Goal: Navigation & Orientation: Find specific page/section

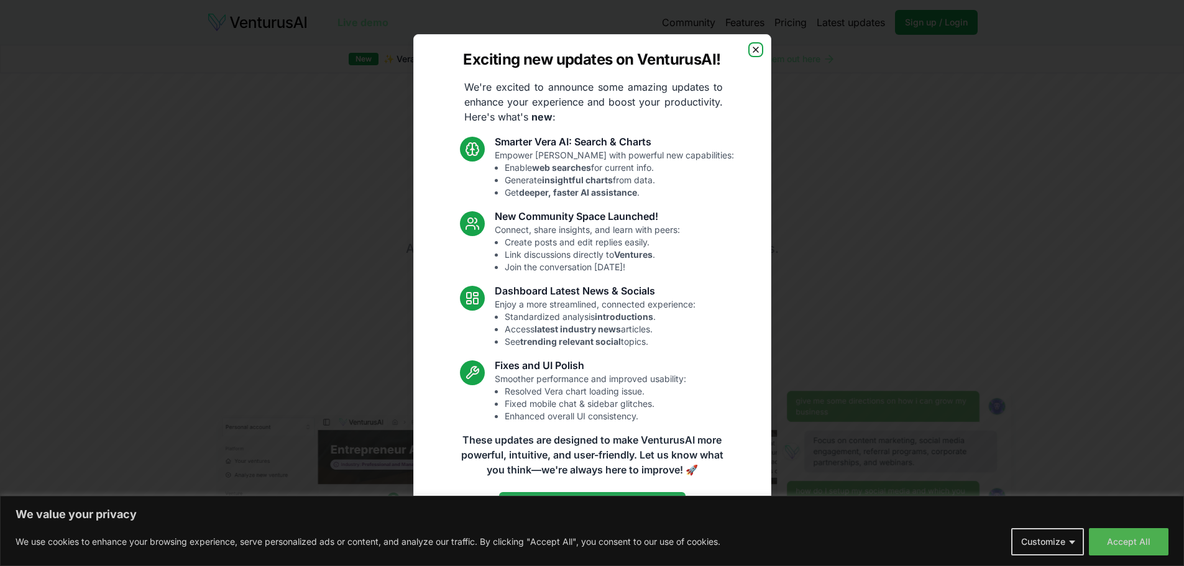
click at [753, 52] on icon "button" at bounding box center [756, 50] width 10 height 10
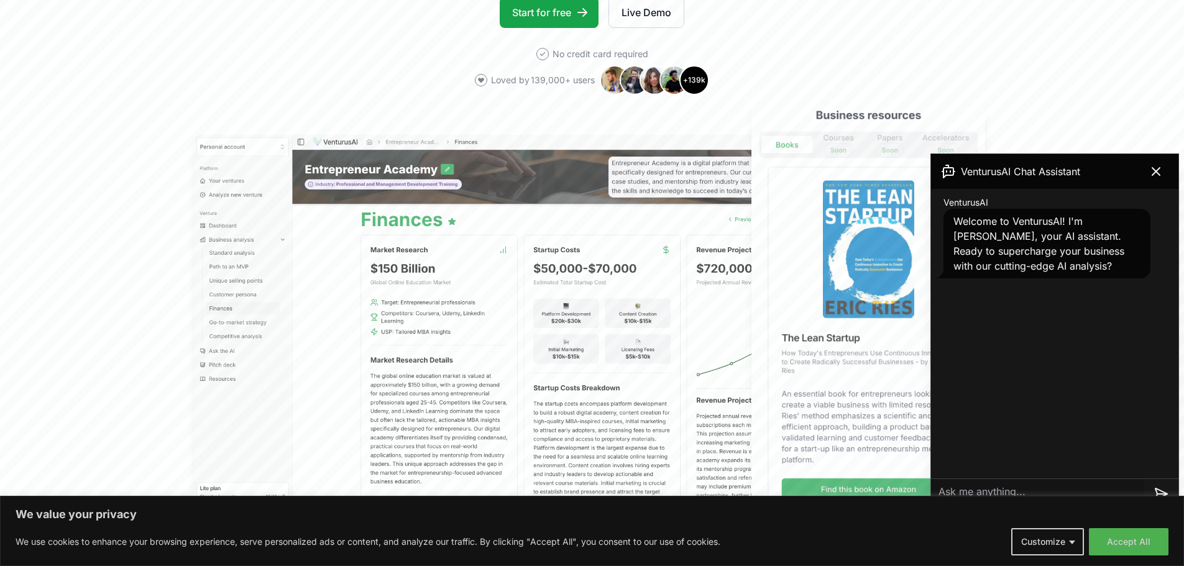
scroll to position [373, 0]
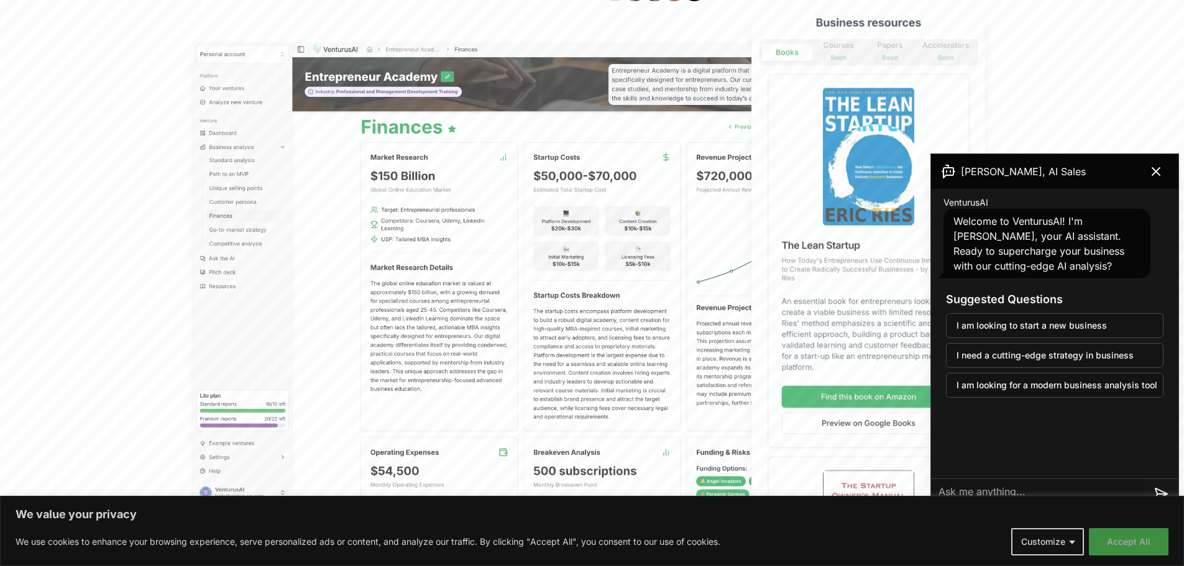
click at [1130, 541] on button "Accept All" at bounding box center [1129, 541] width 80 height 27
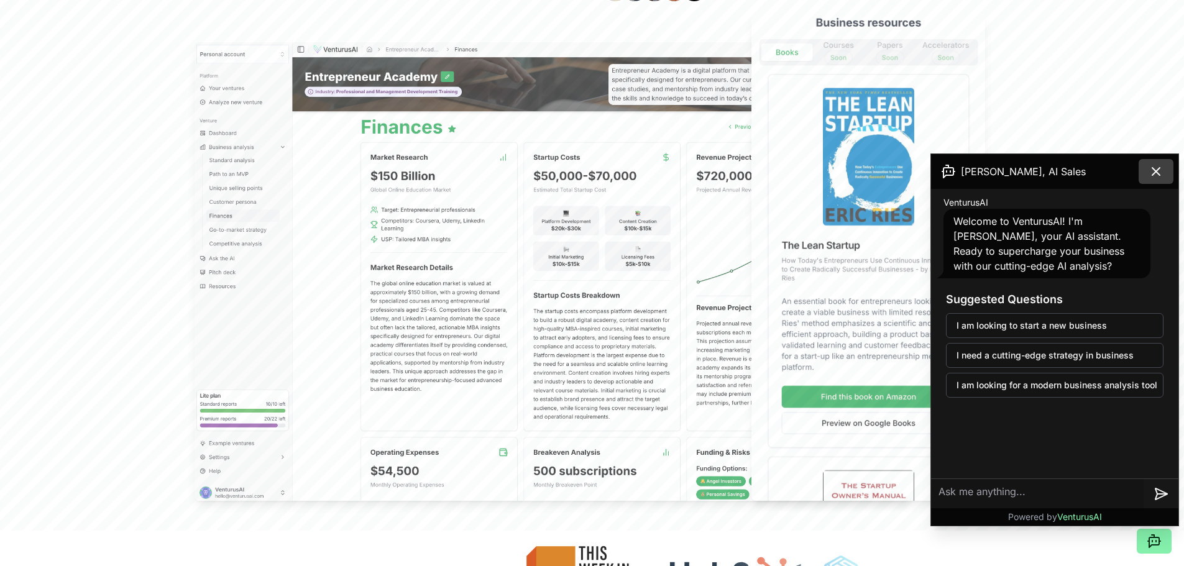
click at [1159, 170] on icon at bounding box center [1156, 171] width 15 height 15
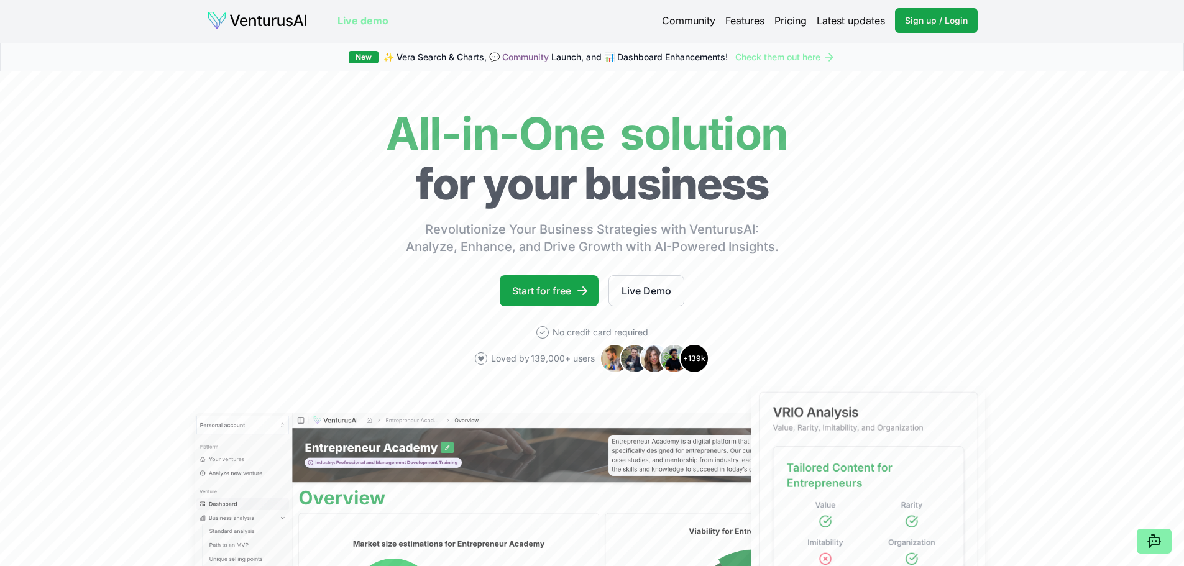
scroll to position [0, 0]
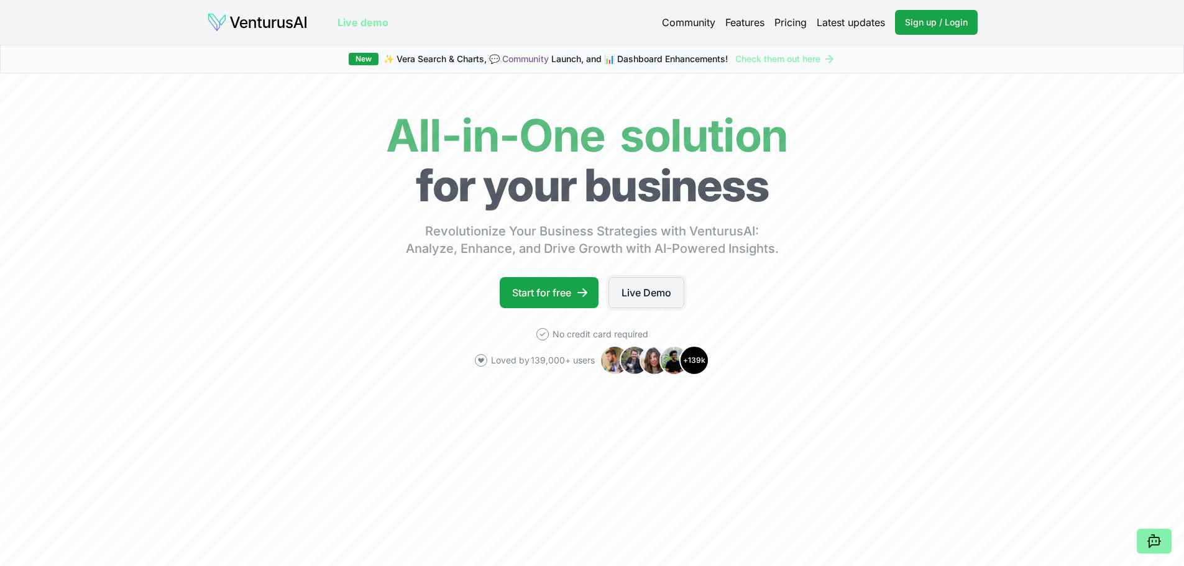
click at [647, 295] on link "Live Demo" at bounding box center [647, 292] width 76 height 31
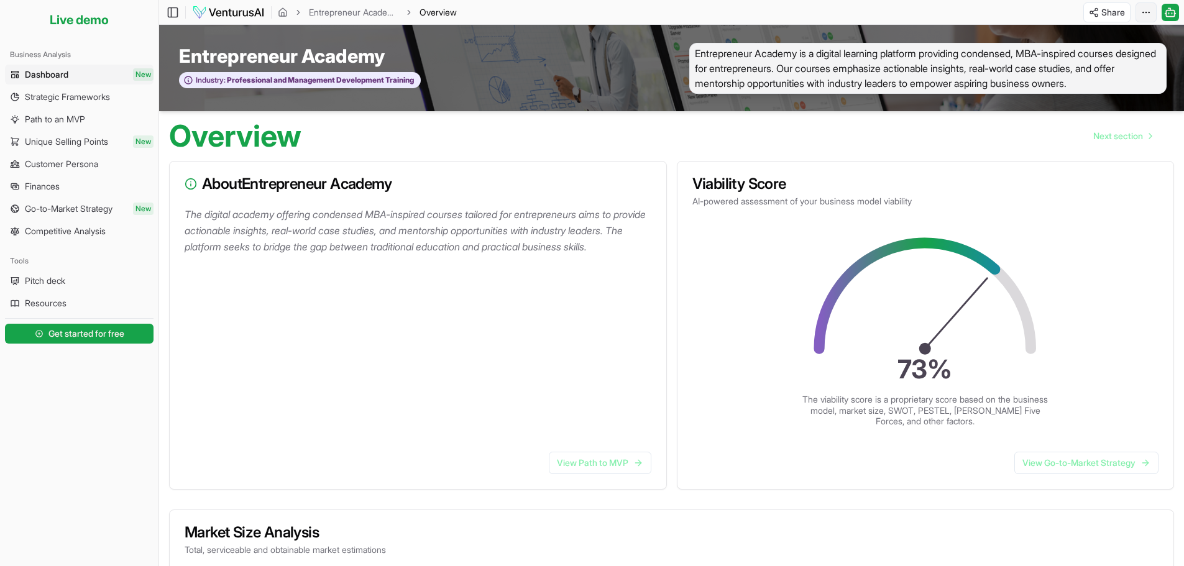
click at [1141, 8] on html "We value your privacy We use cookies to enhance your browsing experience, serve…" at bounding box center [592, 283] width 1184 height 566
click at [1011, 7] on html "We value your privacy We use cookies to enhance your browsing experience, serve…" at bounding box center [592, 283] width 1184 height 566
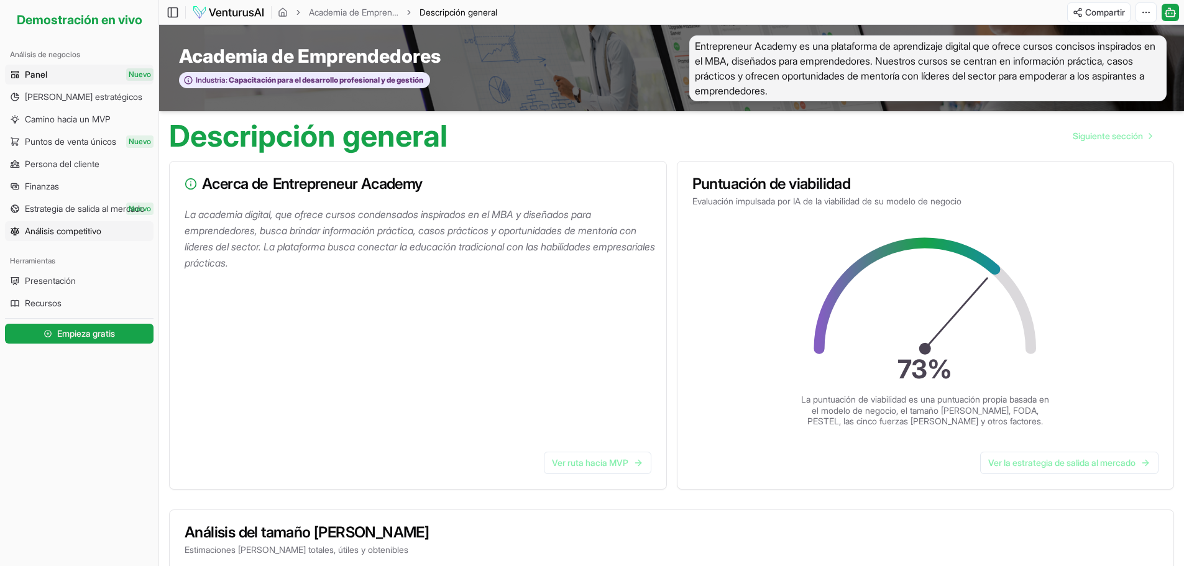
click at [89, 229] on font "Análisis competitivo" at bounding box center [63, 231] width 76 height 11
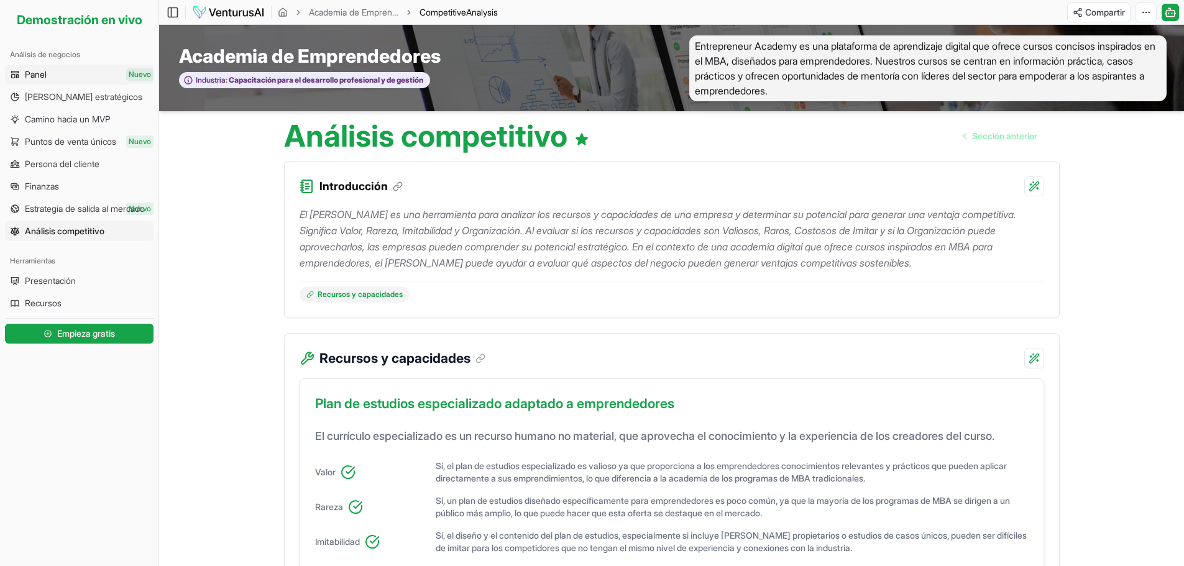
click at [49, 68] on link "Panel Nuevo" at bounding box center [79, 75] width 149 height 20
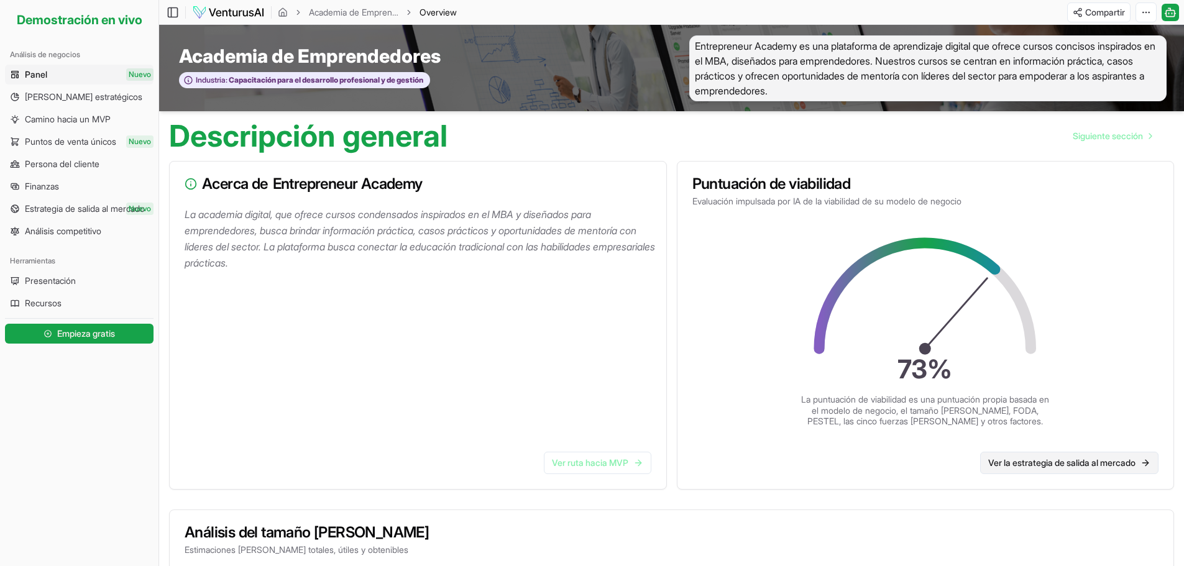
click at [1073, 466] on font "Ver la estrategia de salida al mercado" at bounding box center [1062, 463] width 147 height 11
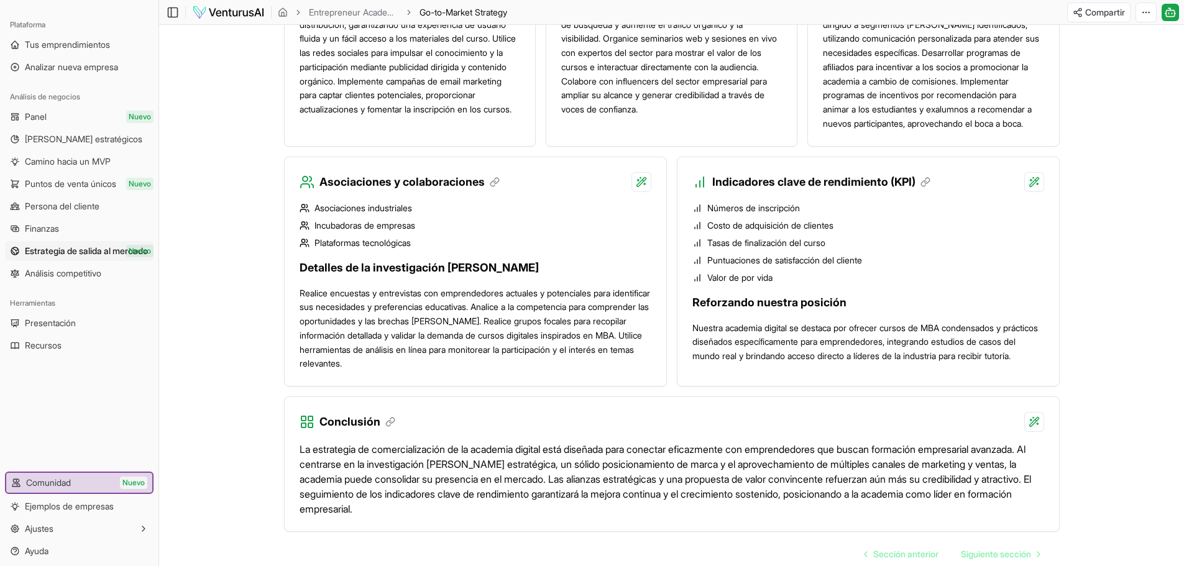
scroll to position [1182, 0]
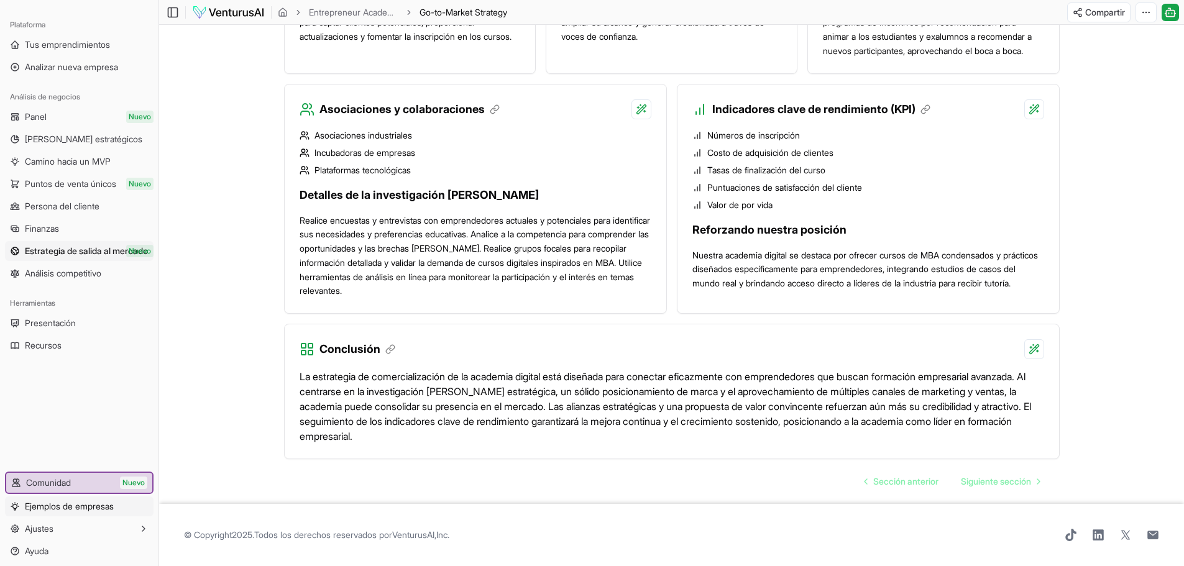
click at [77, 507] on font "Ejemplos de empresas" at bounding box center [69, 506] width 89 height 11
